Goal: Information Seeking & Learning: Find specific fact

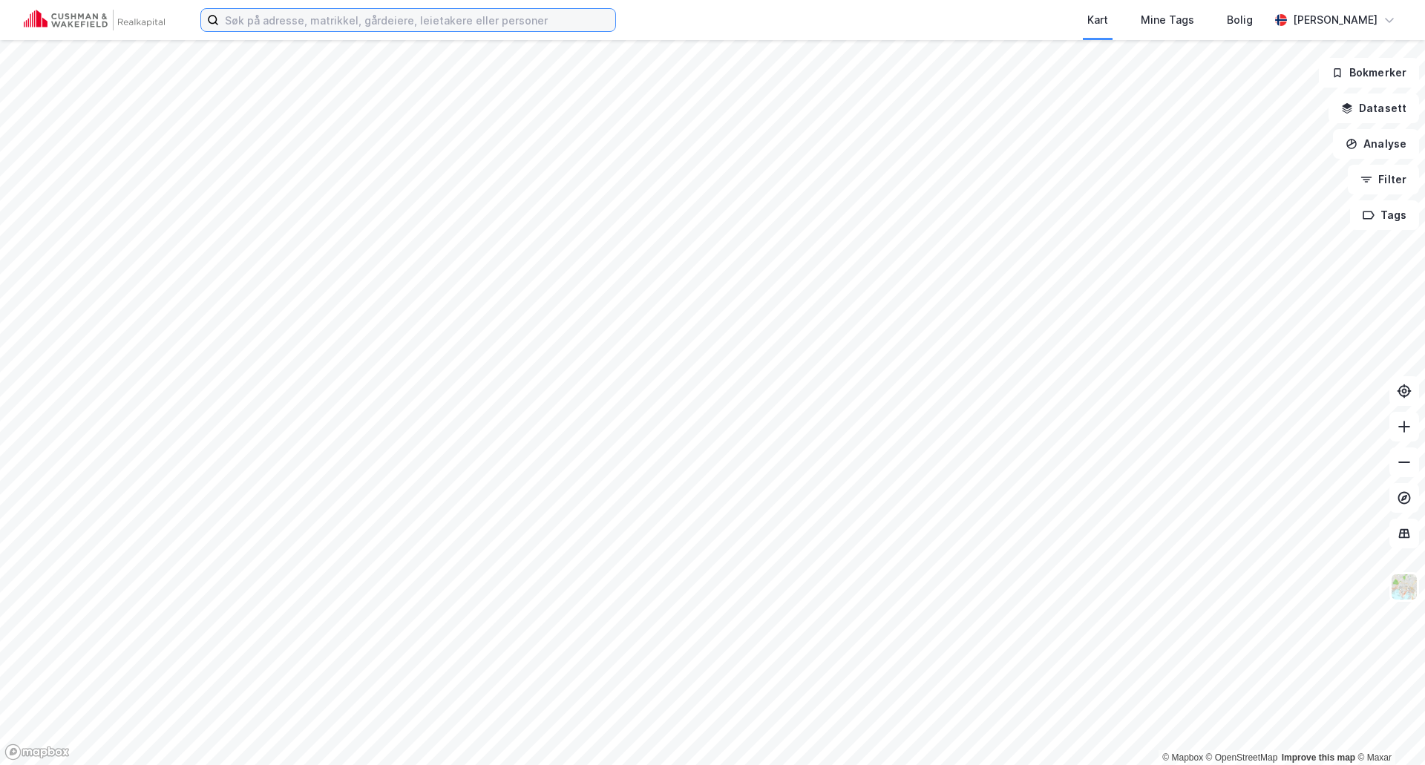
click at [317, 19] on input at bounding box center [417, 20] width 396 height 22
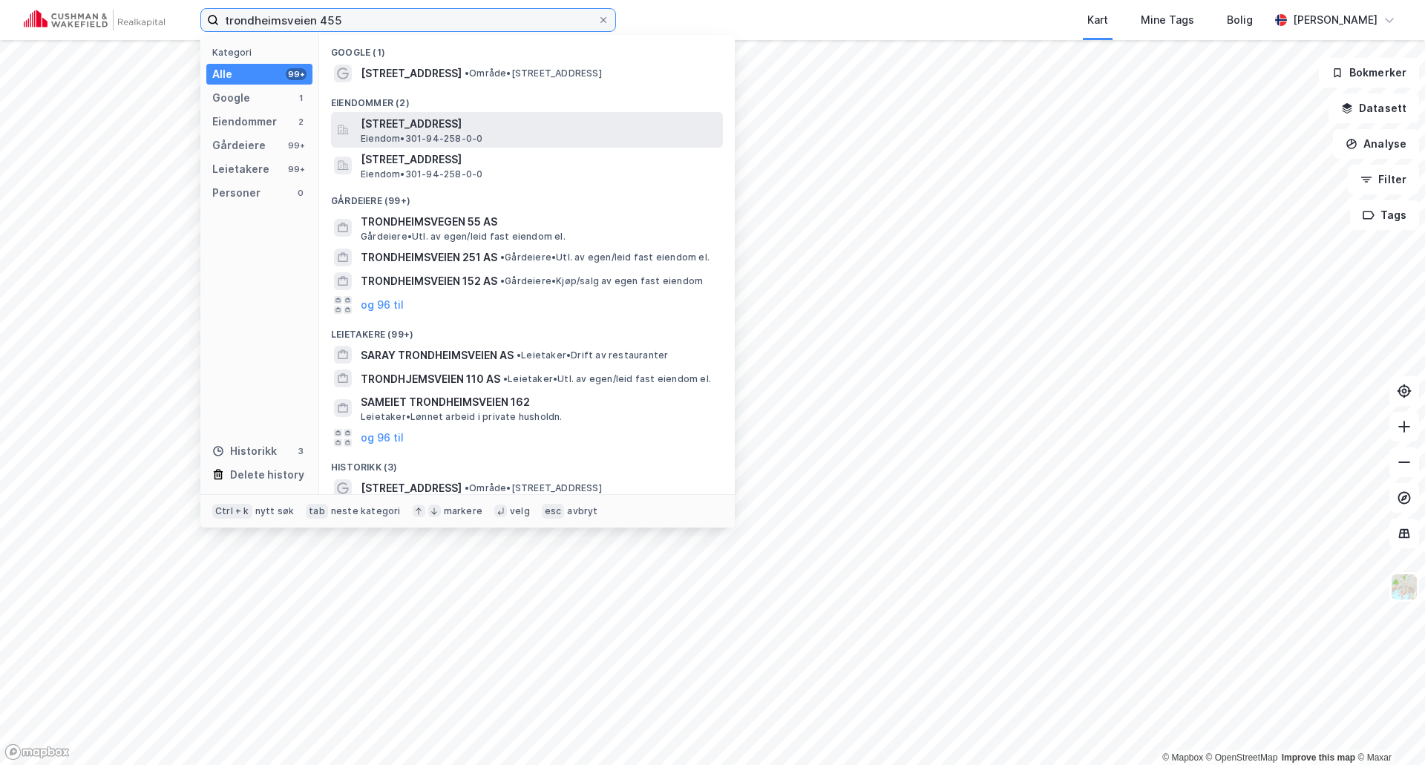
type input "trondheimsveien 455"
click at [392, 133] on span "Eiendom • 301-94-258-0-0" at bounding box center [422, 139] width 122 height 12
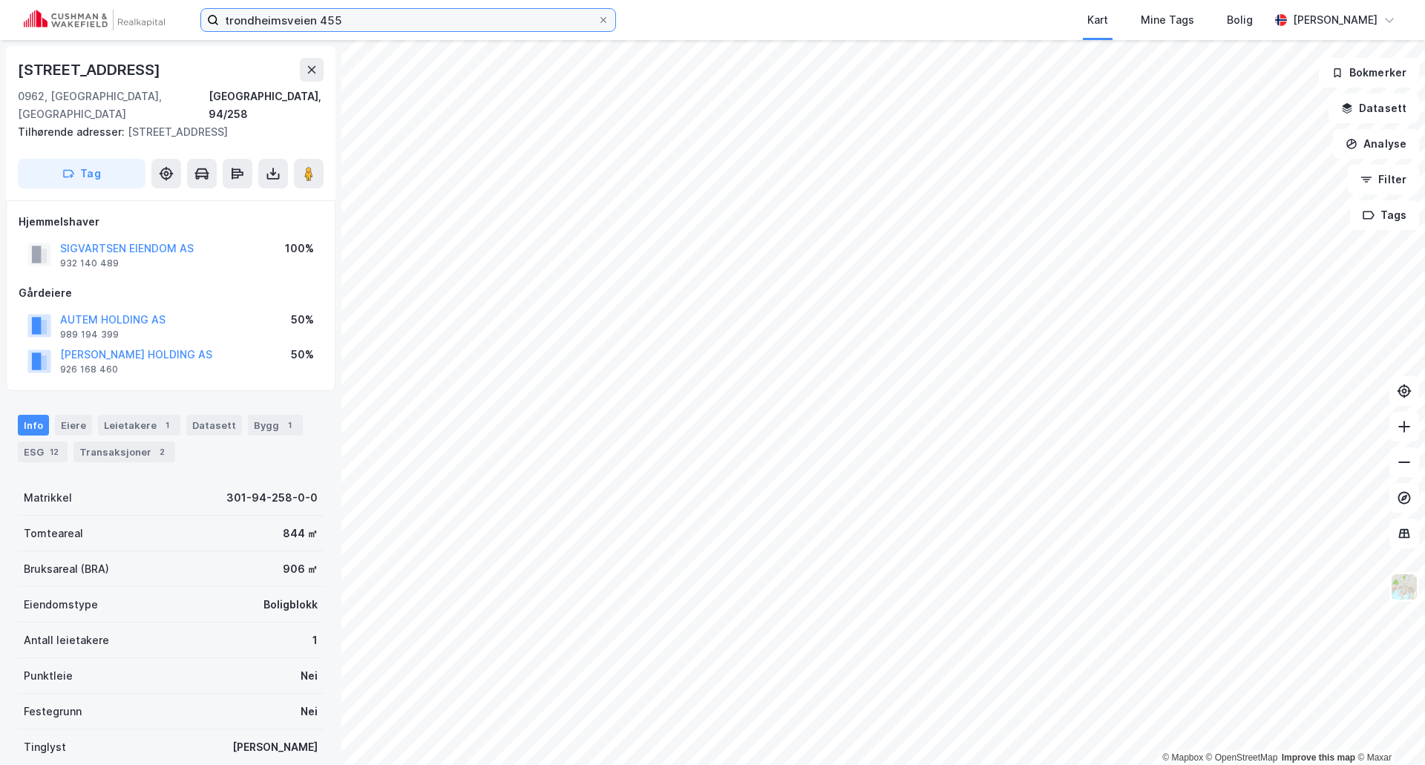
click at [328, 22] on input "trondheimsveien 455" at bounding box center [408, 20] width 378 height 22
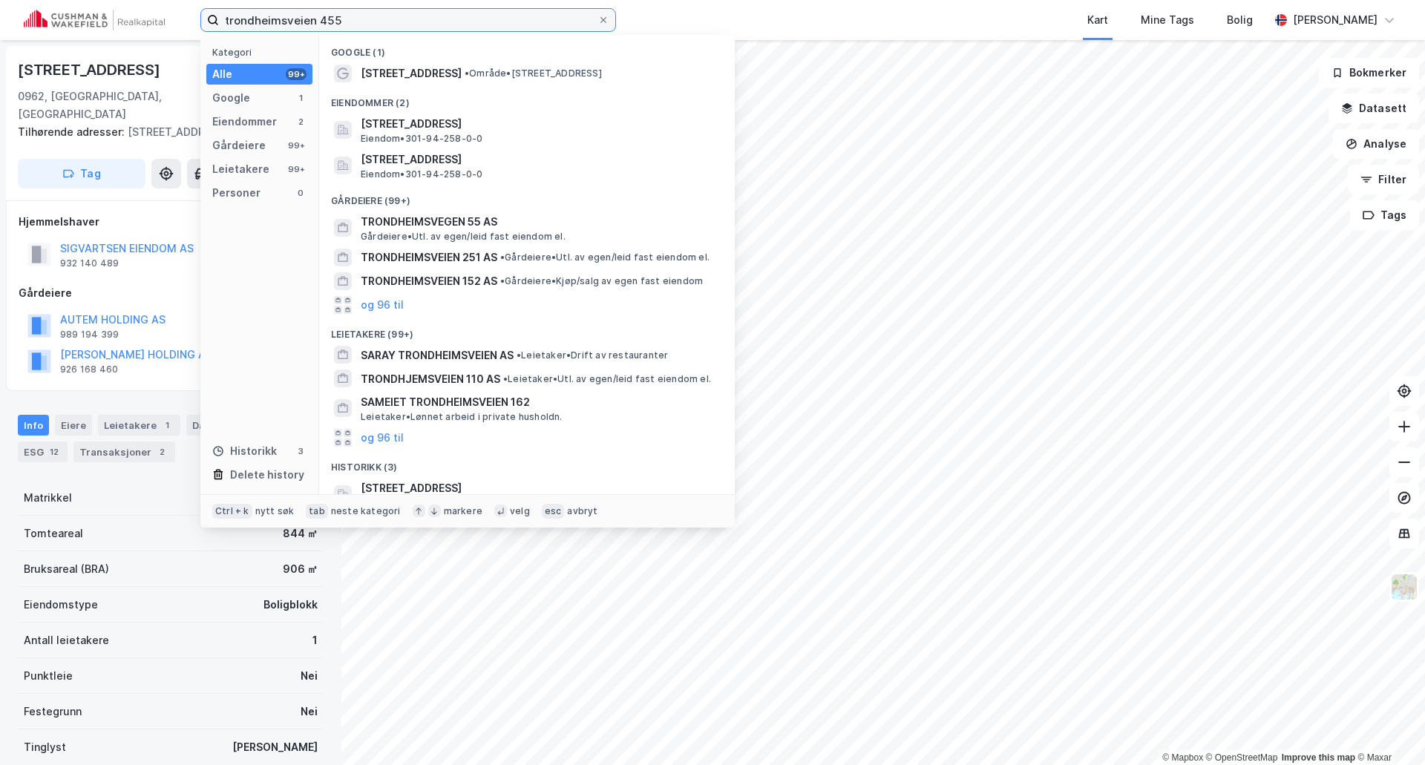
click at [357, 19] on input "trondheimsveien 455" at bounding box center [408, 20] width 378 height 22
click at [128, 90] on div "0962, [GEOGRAPHIC_DATA], [GEOGRAPHIC_DATA], 94/258" at bounding box center [171, 106] width 306 height 36
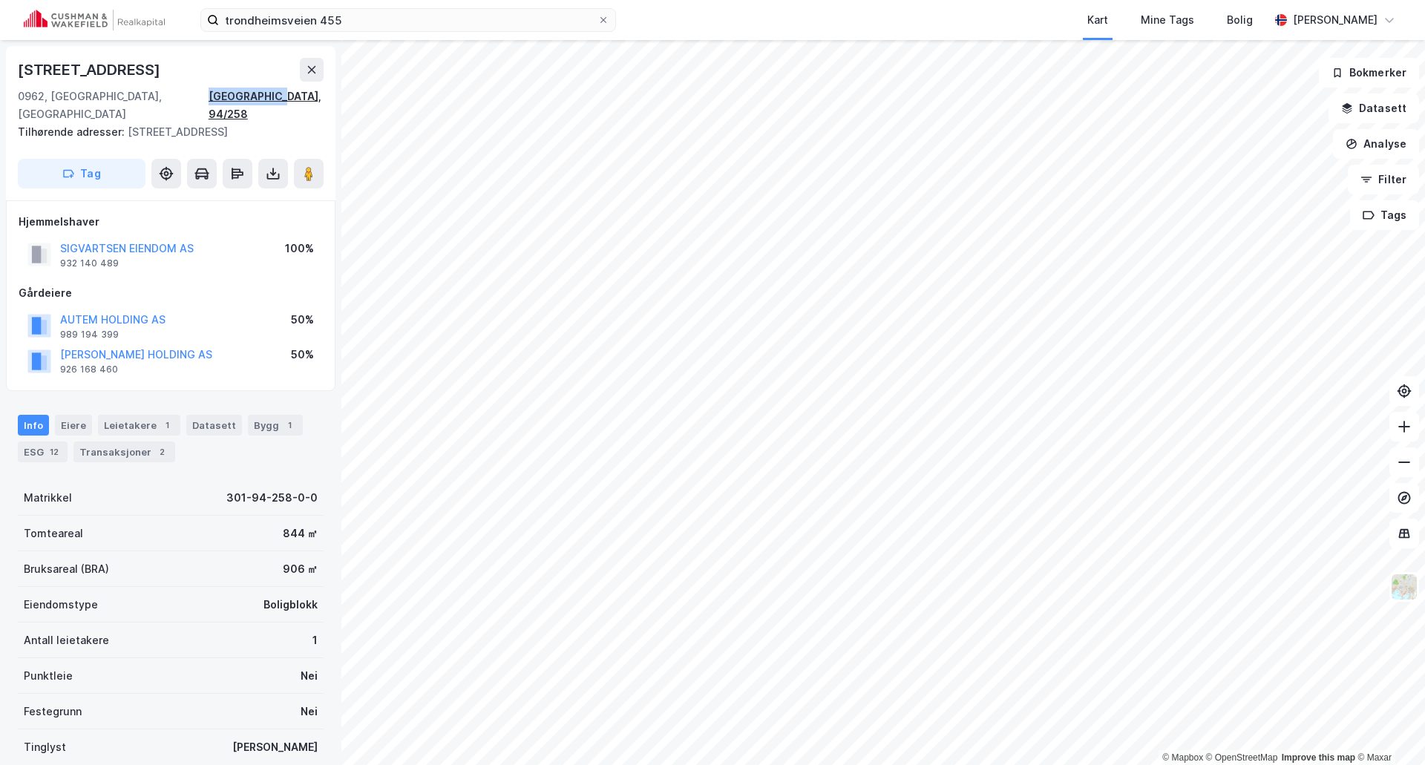
drag, startPoint x: 234, startPoint y: 95, endPoint x: 321, endPoint y: 93, distance: 86.8
click at [321, 93] on div "0962, [GEOGRAPHIC_DATA], [GEOGRAPHIC_DATA], 94/258" at bounding box center [171, 106] width 306 height 36
copy div "[GEOGRAPHIC_DATA], 94/258"
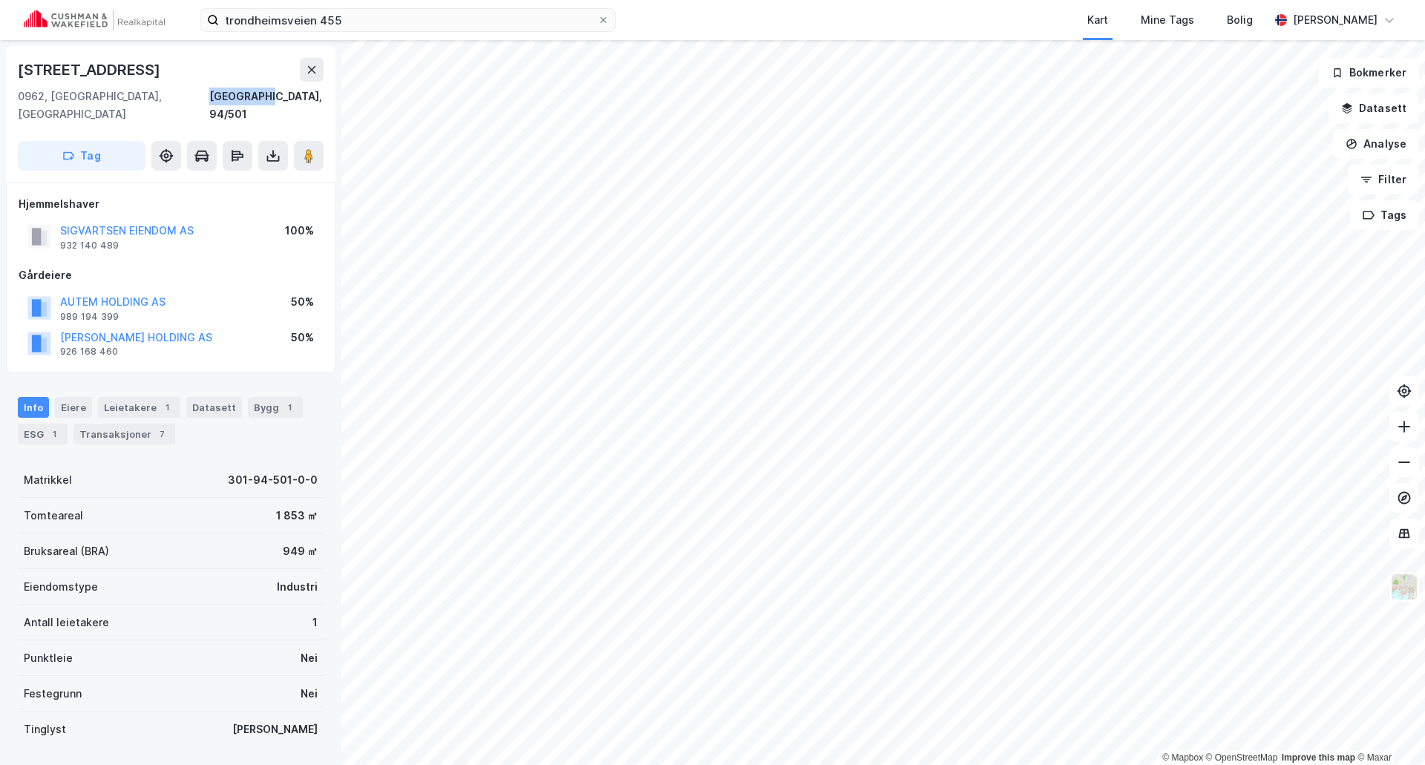
drag, startPoint x: 243, startPoint y: 96, endPoint x: 323, endPoint y: 91, distance: 80.3
click at [323, 91] on div "[STREET_ADDRESS]" at bounding box center [170, 114] width 329 height 137
copy div "[GEOGRAPHIC_DATA], 94/501"
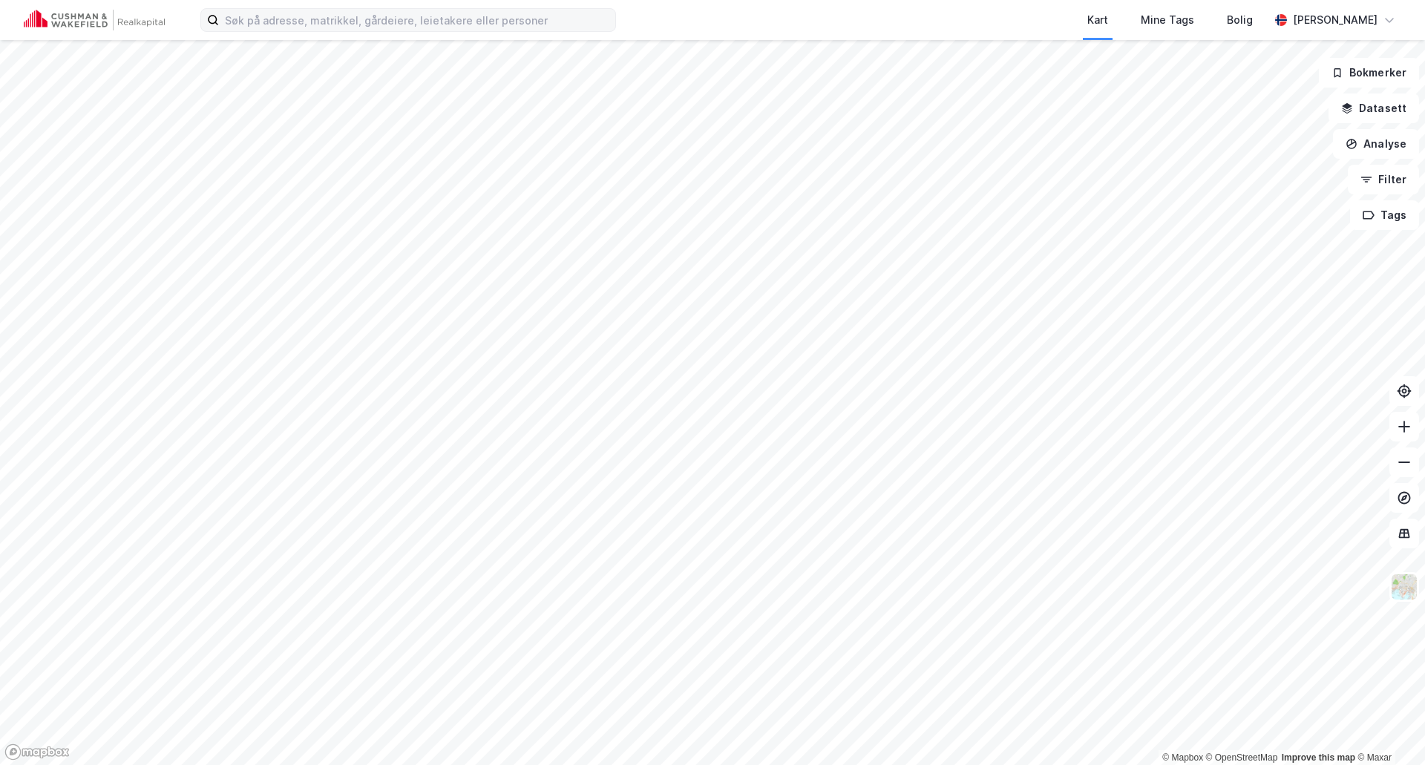
click at [526, 31] on label at bounding box center [407, 20] width 415 height 24
click at [526, 31] on input at bounding box center [417, 20] width 396 height 22
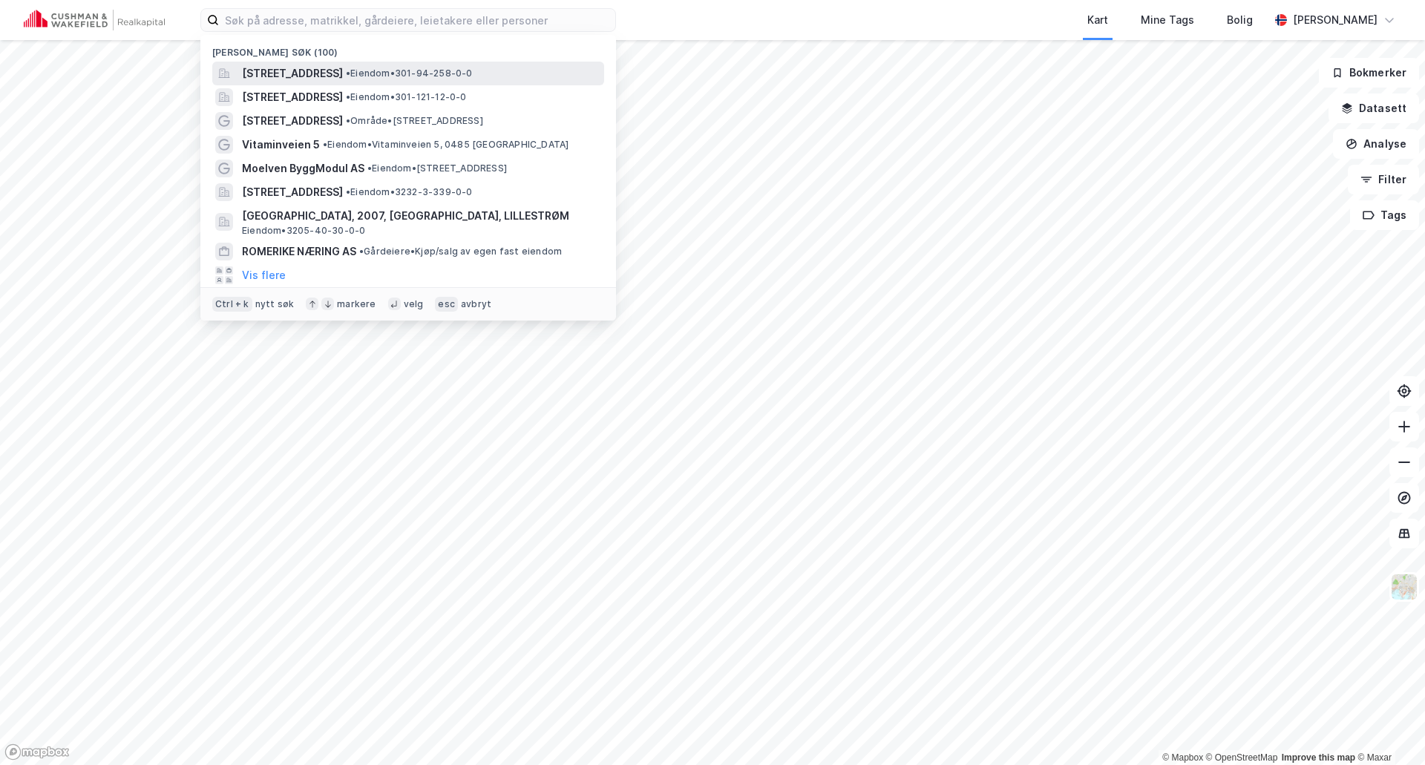
click at [309, 77] on span "[STREET_ADDRESS]" at bounding box center [292, 74] width 101 height 18
